Goal: Information Seeking & Learning: Learn about a topic

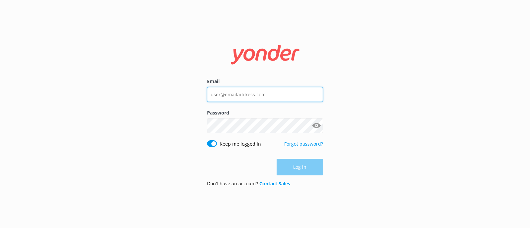
type input "[EMAIL_ADDRESS][DOMAIN_NAME]"
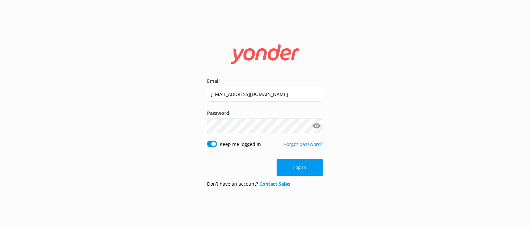
click at [301, 173] on div "Log in" at bounding box center [265, 167] width 116 height 17
click at [301, 173] on button "Log in" at bounding box center [300, 167] width 46 height 17
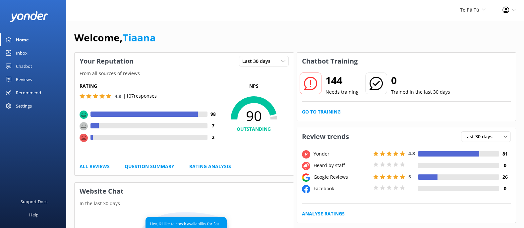
click at [21, 76] on div "Reviews" at bounding box center [24, 79] width 16 height 13
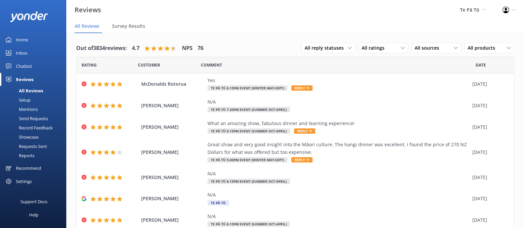
click at [25, 155] on div "Reports" at bounding box center [19, 155] width 30 height 9
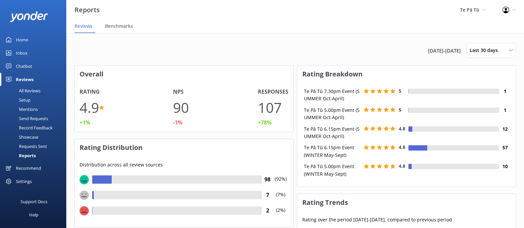
scroll to position [81, 212]
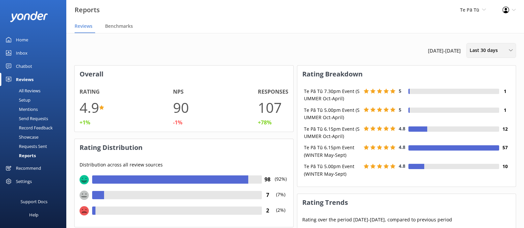
click at [486, 51] on span "Last 30 days" at bounding box center [485, 50] width 32 height 7
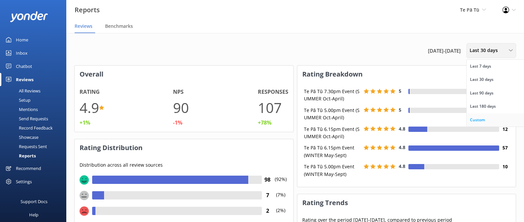
click at [480, 115] on link "Custom" at bounding box center [495, 119] width 59 height 13
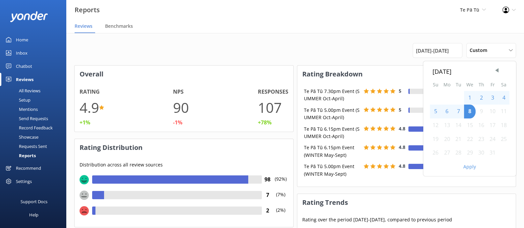
click at [470, 98] on div "1" at bounding box center [470, 98] width 12 height 14
click at [494, 73] on span "Previous Month" at bounding box center [496, 70] width 7 height 7
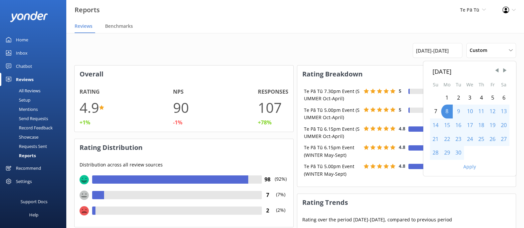
click at [444, 96] on div "1" at bounding box center [447, 98] width 12 height 14
click at [458, 150] on div "30" at bounding box center [458, 153] width 11 height 14
click at [469, 166] on button "Apply" at bounding box center [469, 167] width 13 height 5
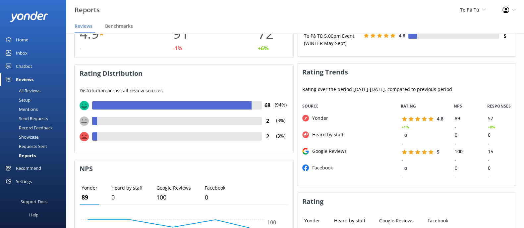
scroll to position [0, 0]
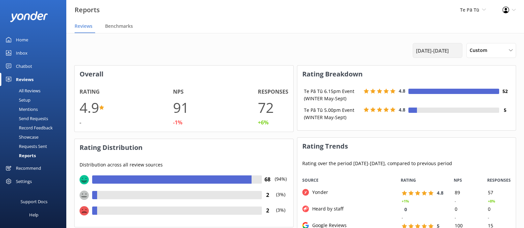
click at [447, 51] on span "[DATE] - [DATE]" at bounding box center [432, 51] width 33 height 8
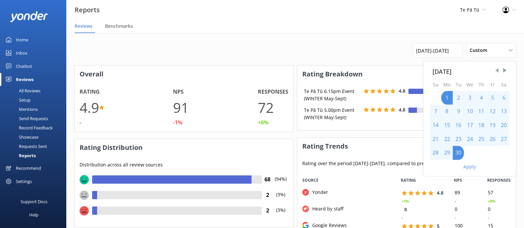
click at [497, 70] on span "Previous Month" at bounding box center [496, 70] width 7 height 7
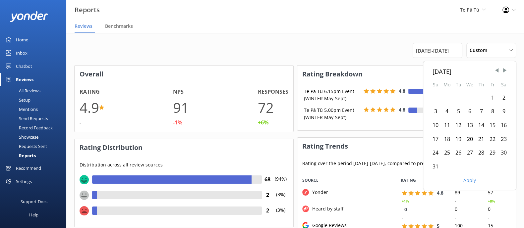
click at [492, 97] on div "1" at bounding box center [492, 98] width 11 height 14
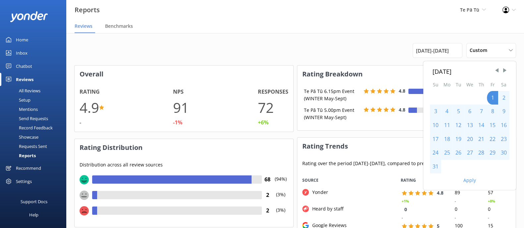
click at [437, 168] on div "31" at bounding box center [435, 167] width 11 height 14
click at [471, 181] on button "Apply" at bounding box center [469, 180] width 13 height 5
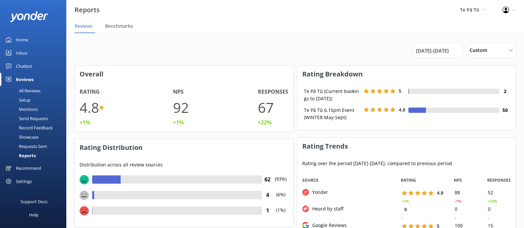
scroll to position [81, 212]
